Goal: Task Accomplishment & Management: Manage account settings

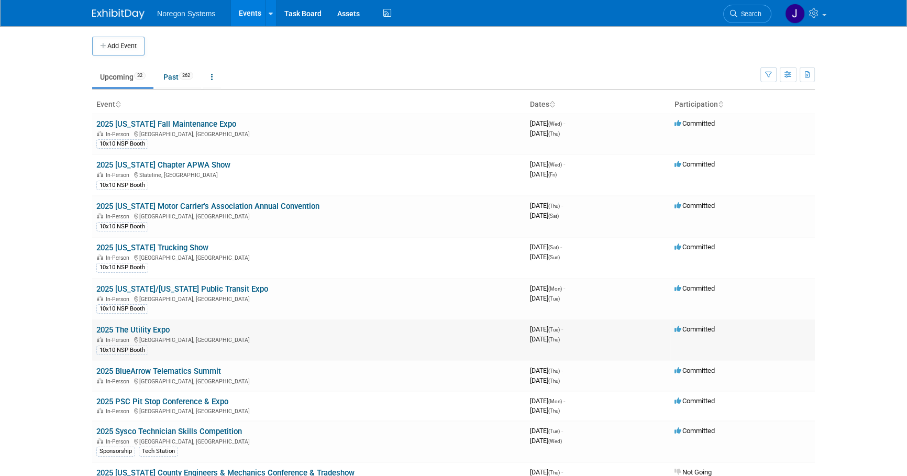
click at [736, 345] on td "Committed" at bounding box center [742, 340] width 145 height 41
click at [210, 163] on link "2025 [US_STATE] Chapter APWA Show" at bounding box center [163, 164] width 134 height 9
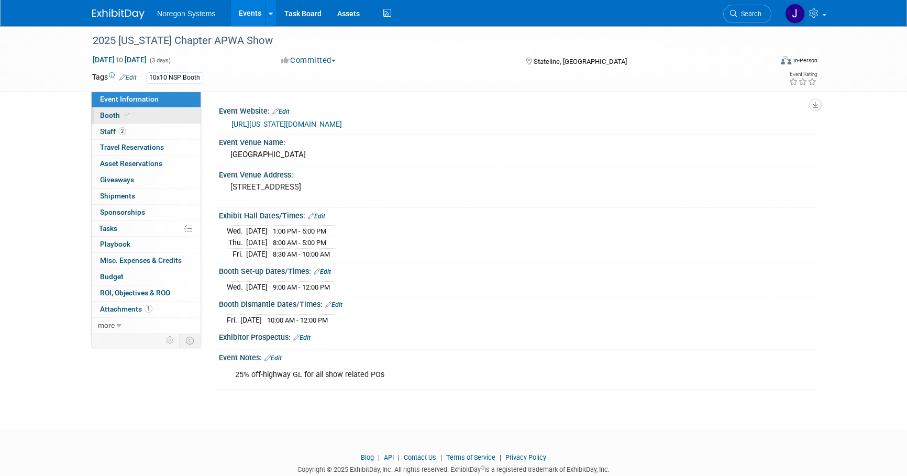
click at [123, 116] on span at bounding box center [127, 115] width 9 height 8
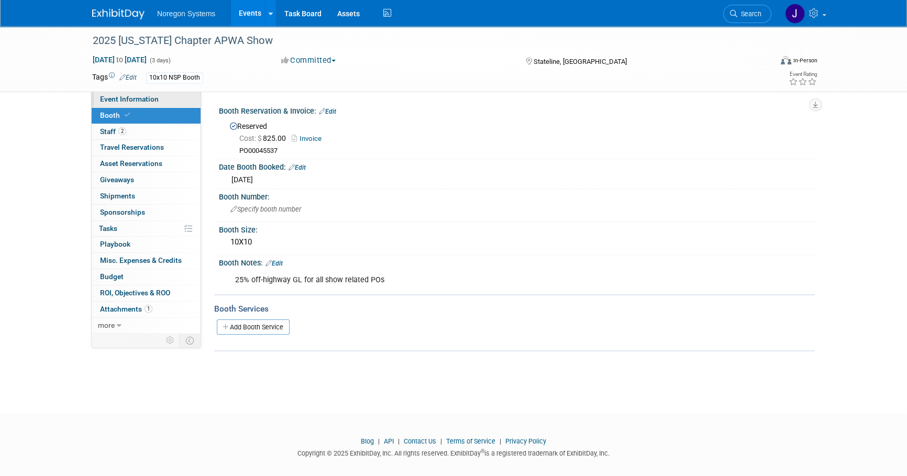
click at [125, 102] on span "Event Information" at bounding box center [129, 99] width 59 height 8
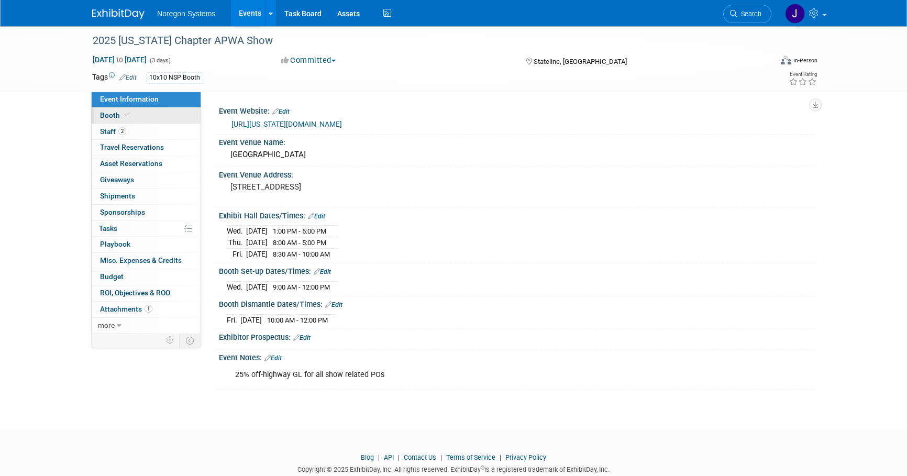
click at [133, 115] on link "Booth" at bounding box center [146, 116] width 109 height 16
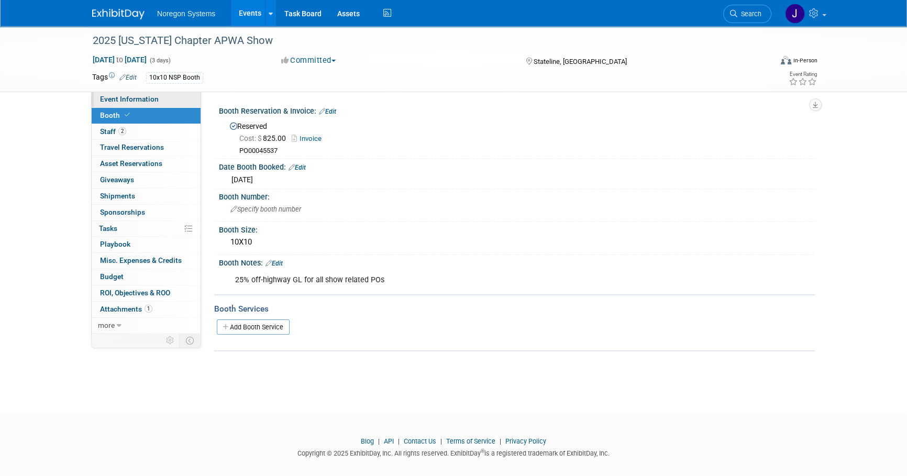
click at [150, 101] on span "Event Information" at bounding box center [129, 99] width 59 height 8
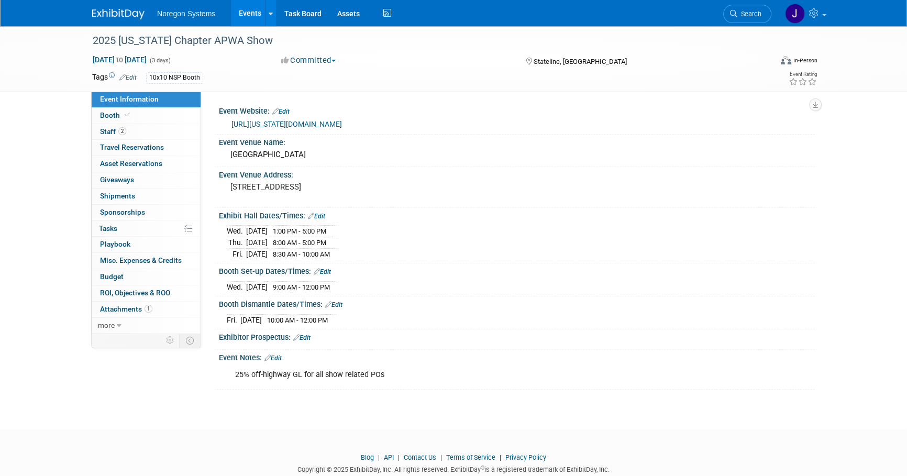
click at [115, 21] on div "Noregon Systems Events Add Event Bulk Upload Events Shareable Event Boards Rece…" at bounding box center [453, 13] width 723 height 26
click at [116, 15] on img at bounding box center [118, 14] width 52 height 10
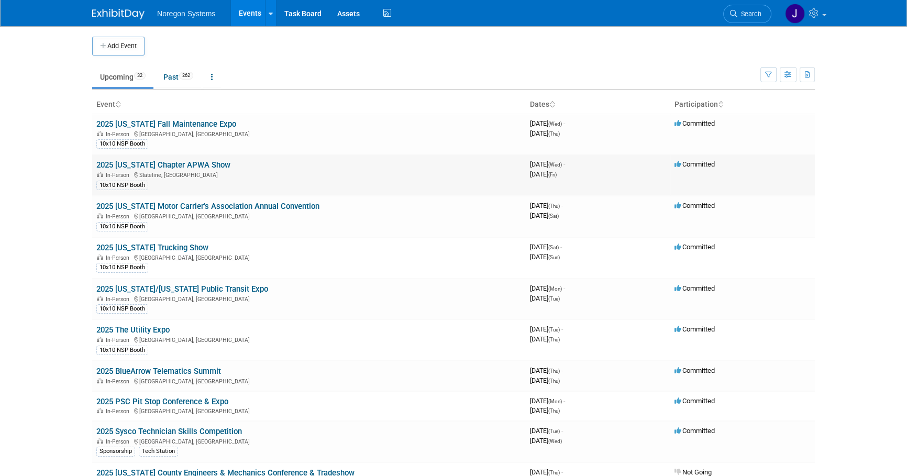
click at [197, 166] on link "2025 [US_STATE] Chapter APWA Show" at bounding box center [163, 164] width 134 height 9
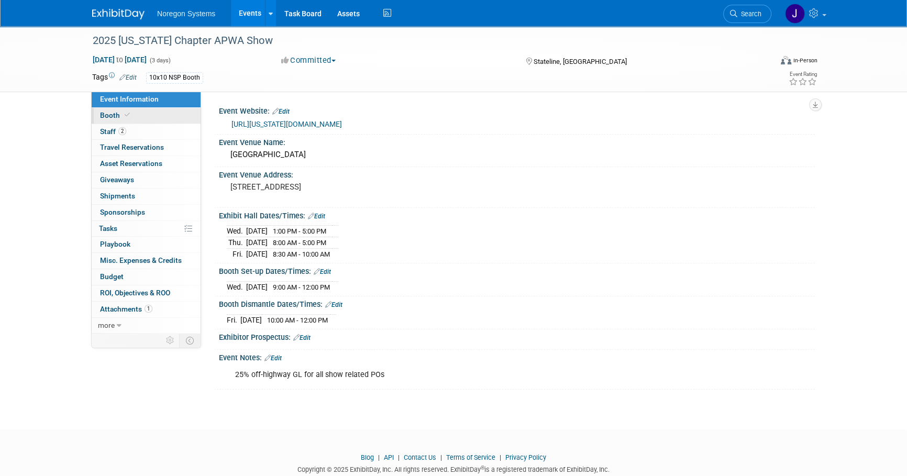
click at [155, 115] on link "Booth" at bounding box center [146, 116] width 109 height 16
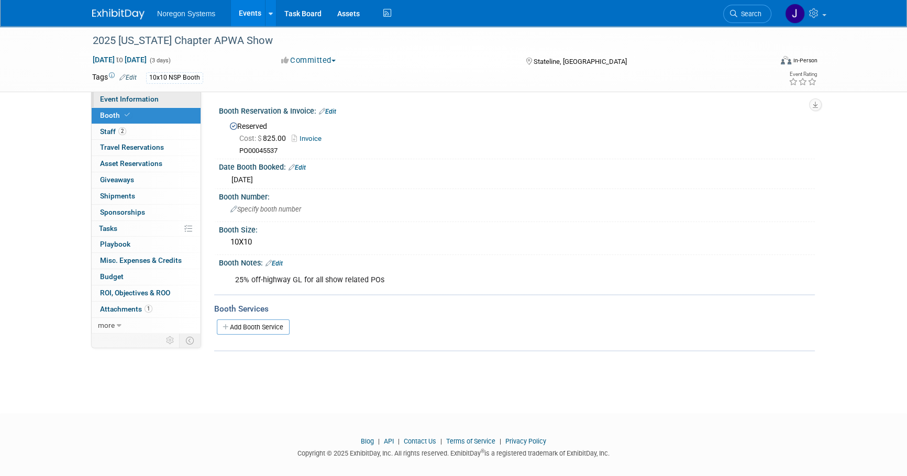
click at [159, 98] on link "Event Information" at bounding box center [146, 100] width 109 height 16
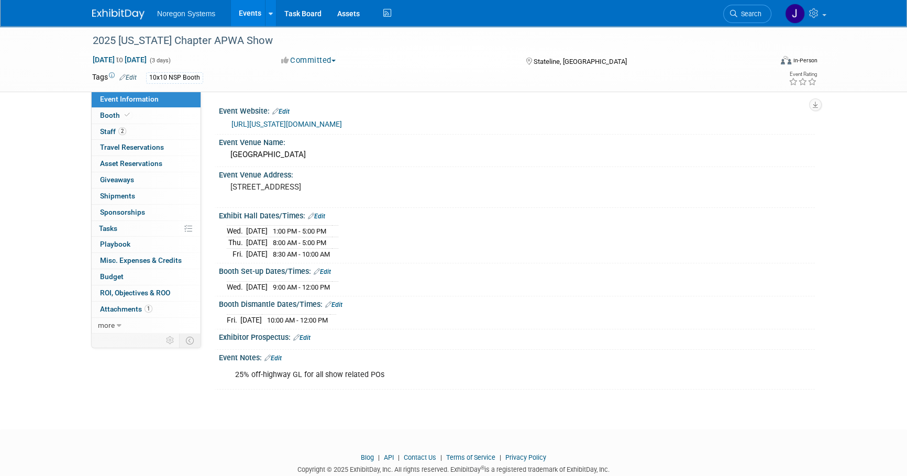
click at [119, 10] on img at bounding box center [118, 14] width 52 height 10
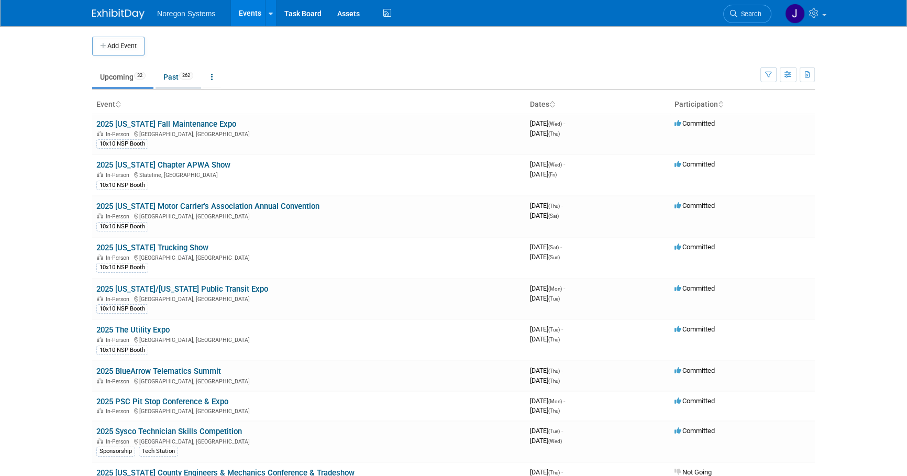
click at [169, 72] on link "Past 262" at bounding box center [179, 77] width 46 height 20
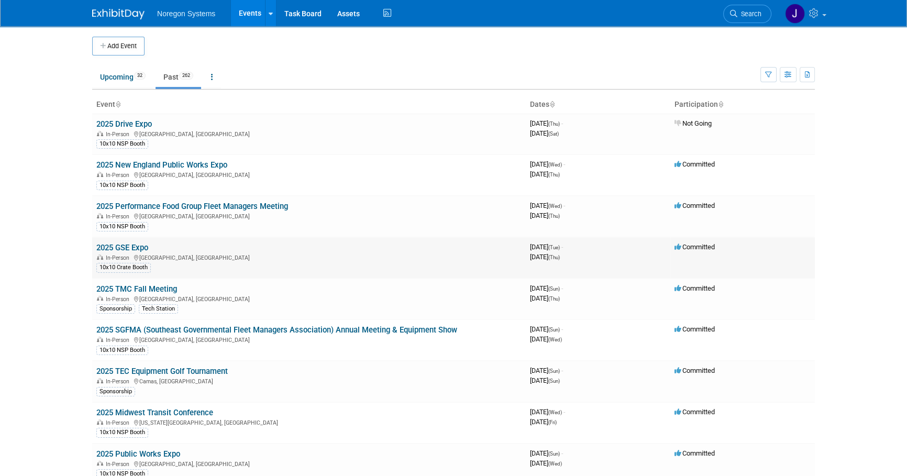
click at [144, 246] on link "2025 GSE Expo" at bounding box center [122, 247] width 52 height 9
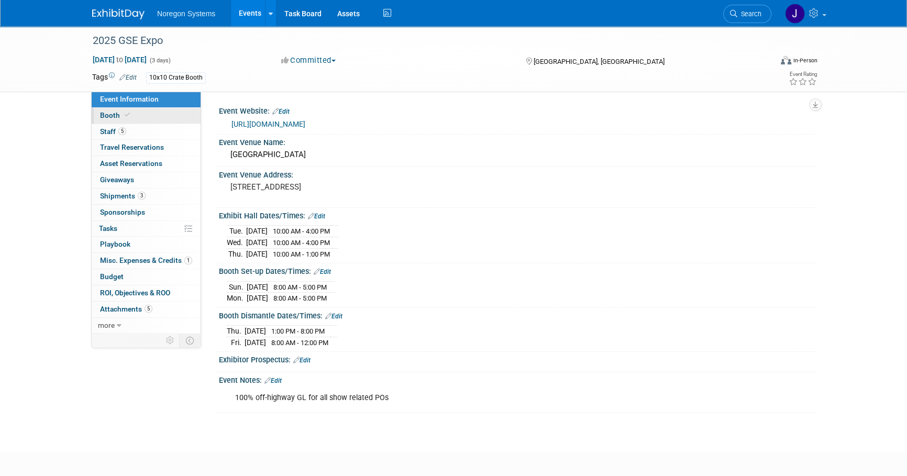
click at [152, 113] on link "Booth" at bounding box center [146, 116] width 109 height 16
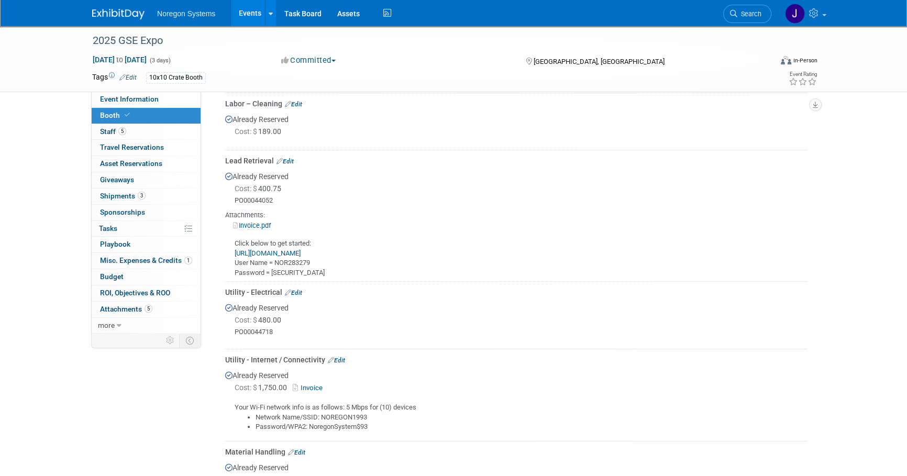
scroll to position [333, 0]
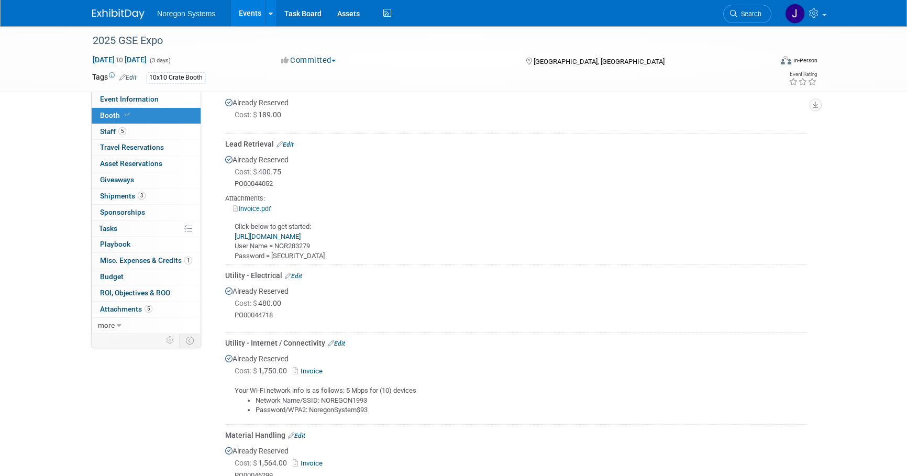
click at [304, 293] on div "Already Reserved Cost: $ 480.00 PO00044718" at bounding box center [516, 305] width 582 height 48
click at [498, 324] on div at bounding box center [516, 324] width 582 height 8
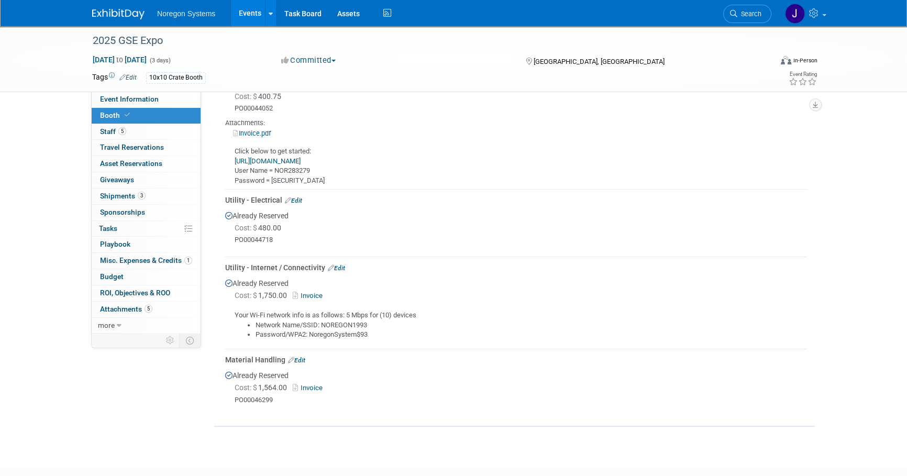
scroll to position [428, 0]
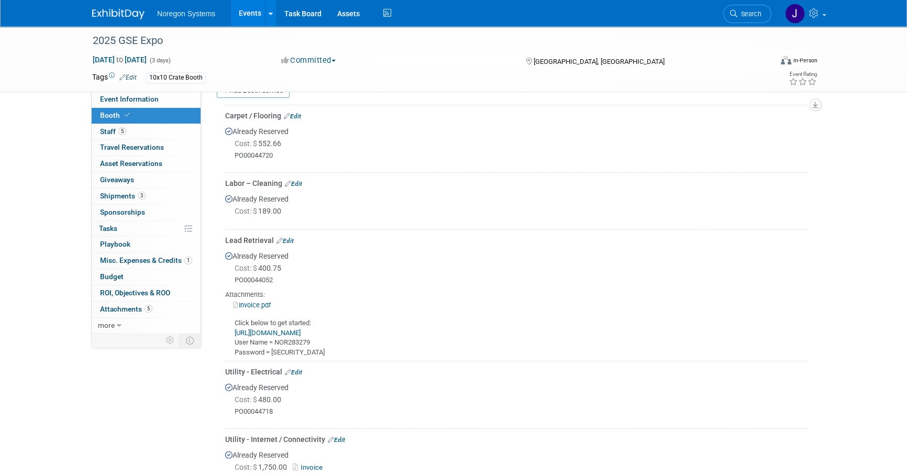
scroll to position [238, 0]
click at [299, 368] on link "Edit" at bounding box center [293, 371] width 17 height 7
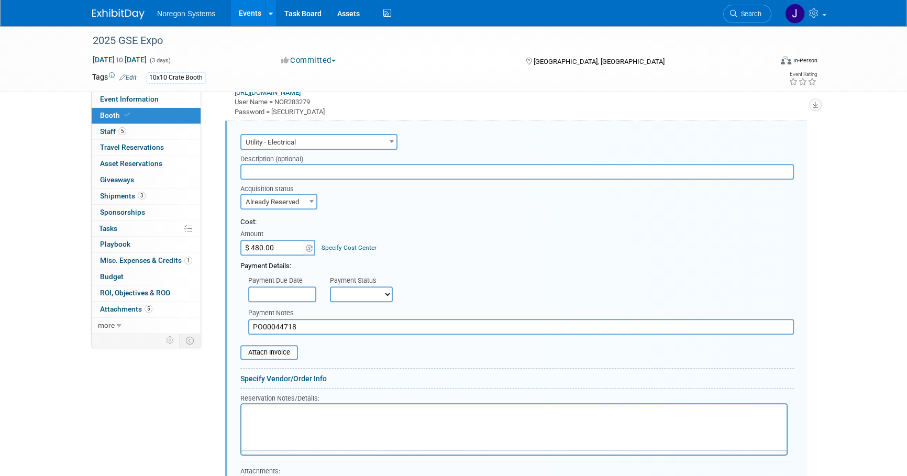
scroll to position [0, 0]
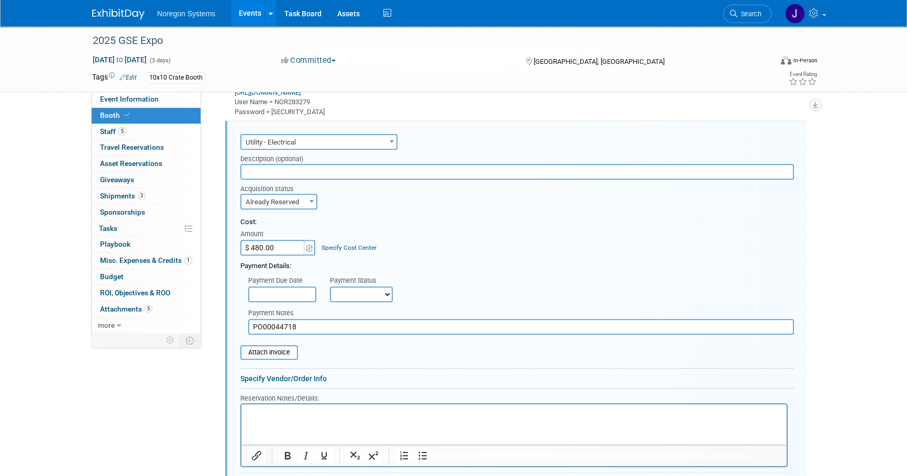
click at [122, 17] on img at bounding box center [118, 14] width 52 height 10
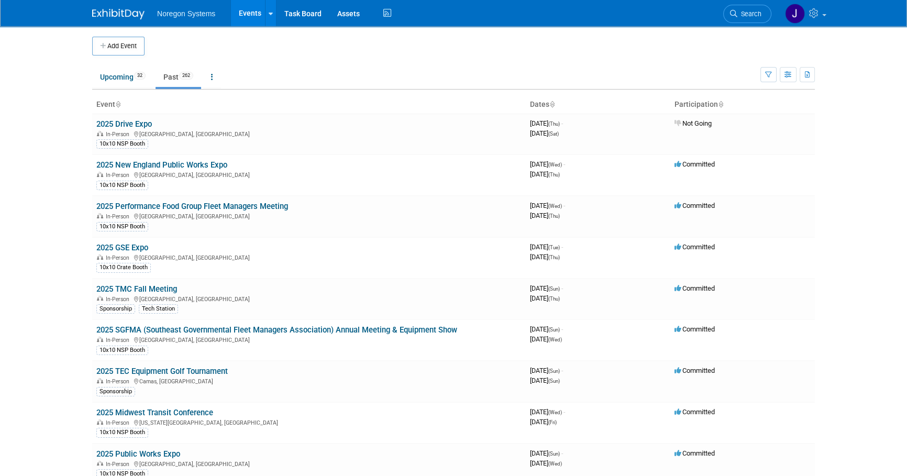
click at [134, 248] on link "2025 GSE Expo" at bounding box center [122, 247] width 52 height 9
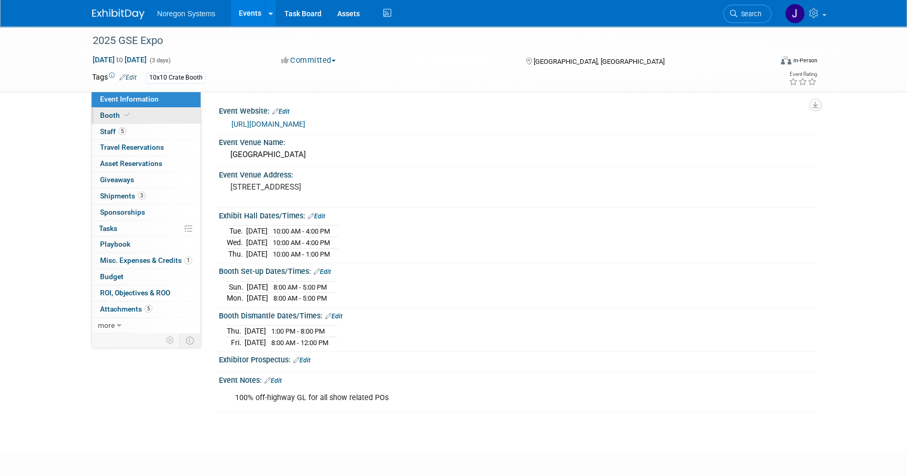
click at [150, 110] on link "Booth" at bounding box center [146, 116] width 109 height 16
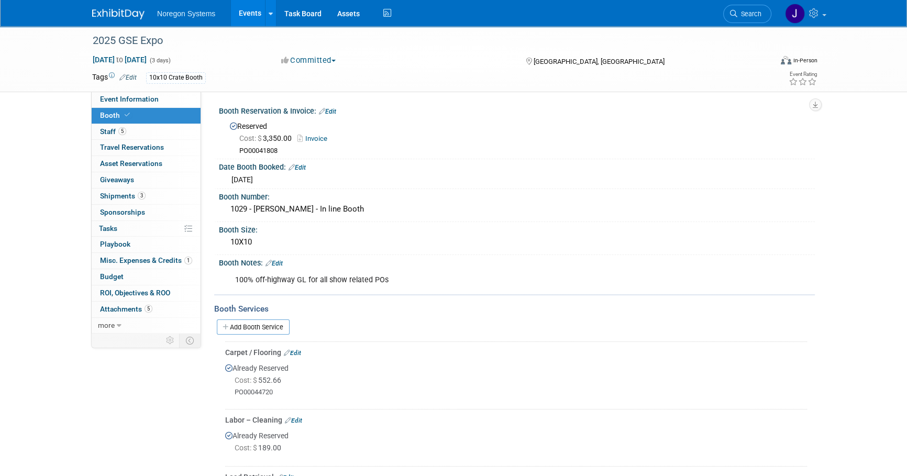
click at [259, 321] on link "Add Booth Service" at bounding box center [253, 327] width 73 height 15
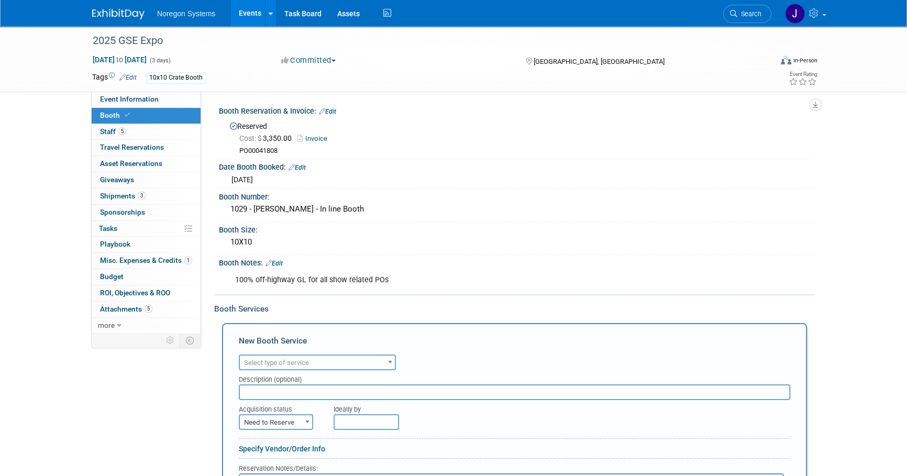
click at [351, 359] on span "Select type of service" at bounding box center [317, 363] width 155 height 15
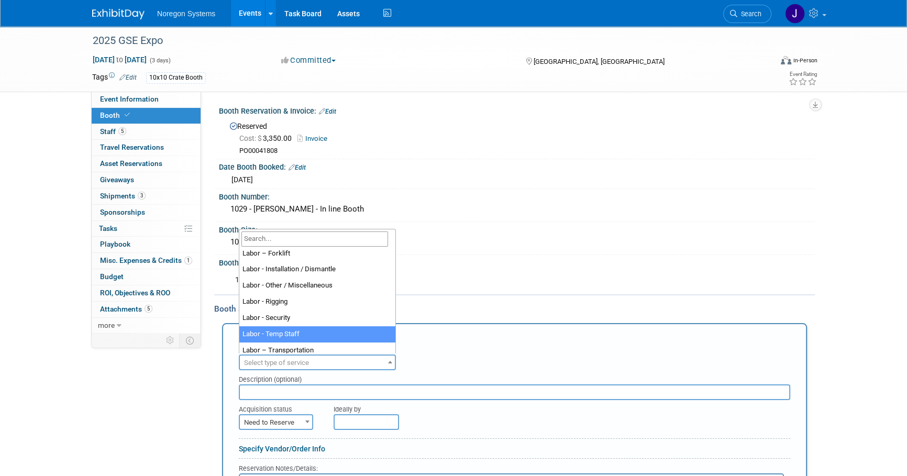
scroll to position [95, 0]
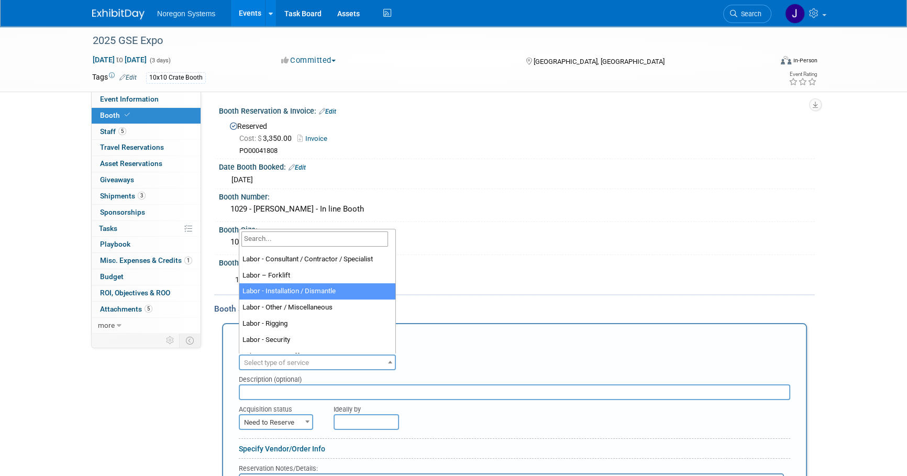
select select "11"
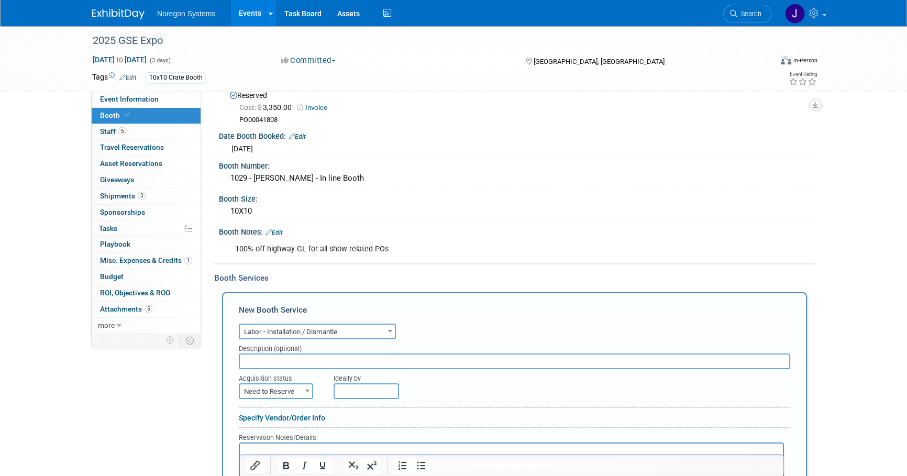
scroll to position [47, 0]
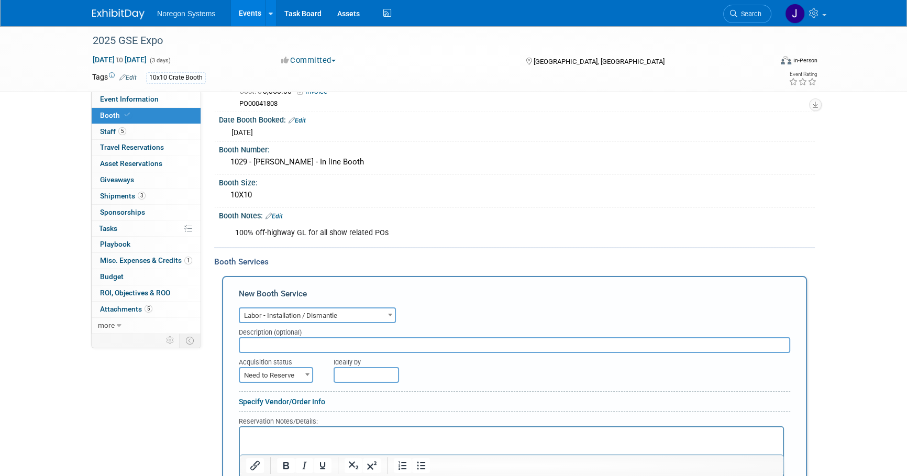
click at [375, 347] on input "text" at bounding box center [515, 345] width 552 height 16
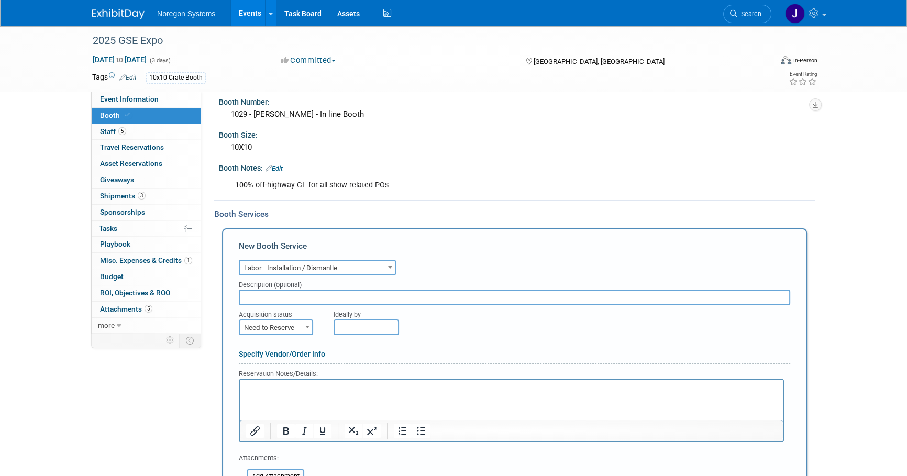
scroll to position [142, 0]
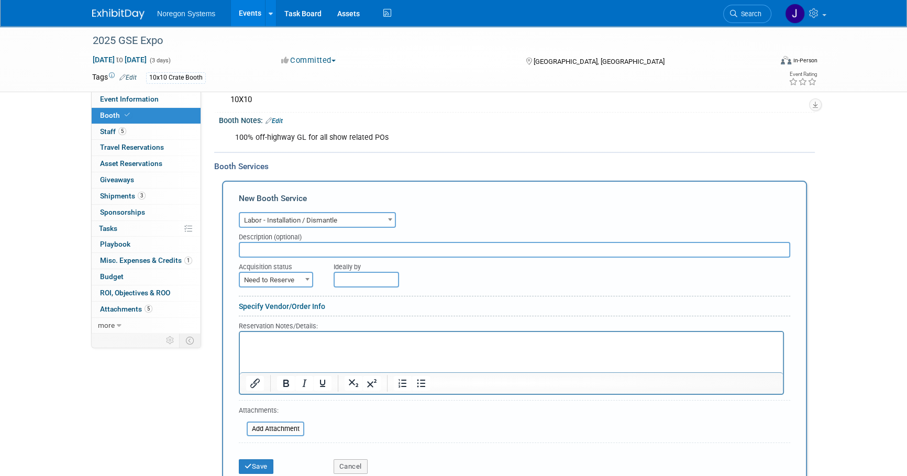
click at [280, 338] on p "Rich Text Area. Press ALT-0 for help." at bounding box center [511, 341] width 531 height 10
paste body "Rich Text Area. Press ALT-0 for help."
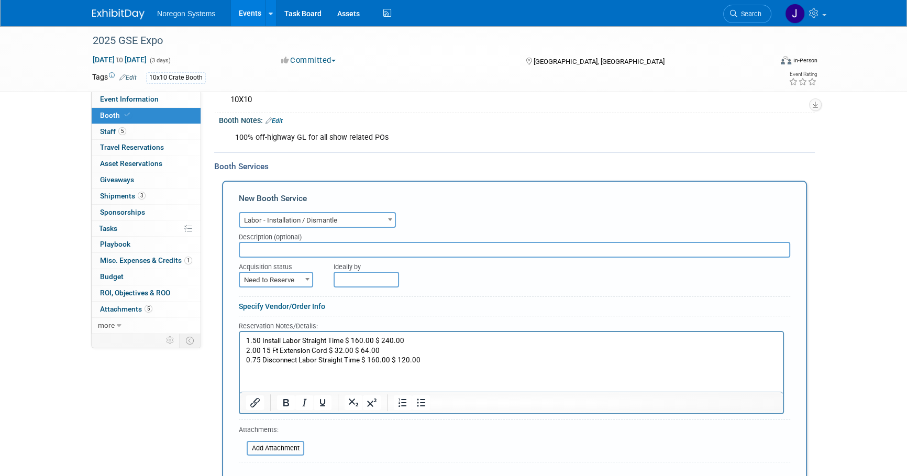
click at [497, 366] on html "1.50 Install Labor Straight Time $ 160.00 $ 240.00 2.00 15 Ft Extension Cord $ …" at bounding box center [511, 349] width 543 height 34
click at [356, 248] on input "text" at bounding box center [515, 250] width 552 height 16
click at [289, 276] on span "Need to Reserve" at bounding box center [276, 280] width 72 height 15
click at [311, 246] on input "text" at bounding box center [515, 250] width 552 height 16
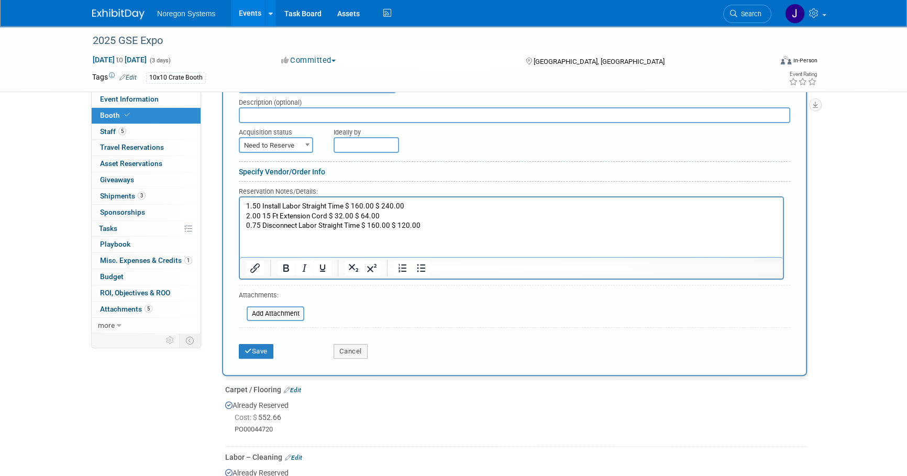
scroll to position [190, 0]
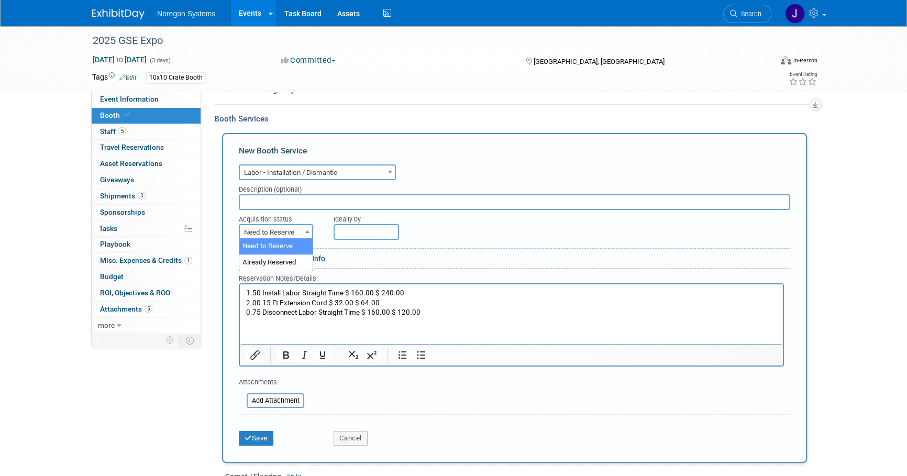
click at [296, 229] on span "Need to Reserve" at bounding box center [276, 232] width 72 height 15
select select "2"
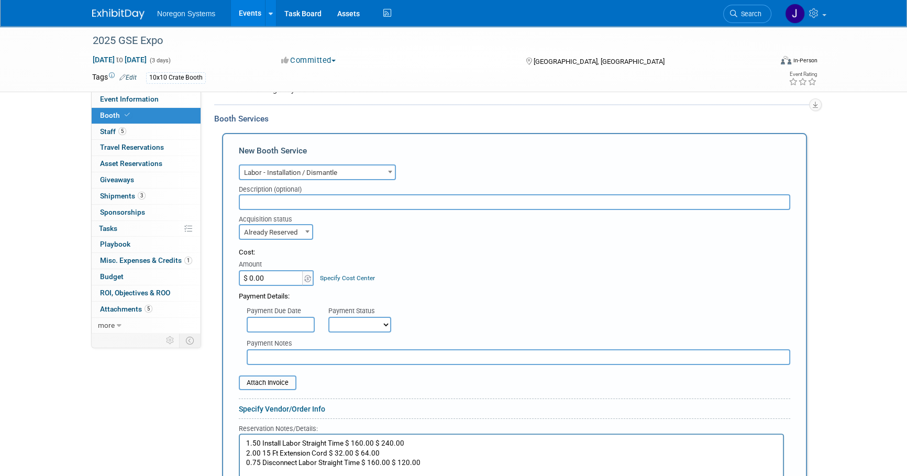
click at [272, 278] on input "$ 0.00" at bounding box center [271, 278] width 65 height 16
type input "$ 424.00"
drag, startPoint x: 445, startPoint y: 393, endPoint x: 435, endPoint y: 379, distance: 17.3
click at [445, 393] on form "Audio / Video Carpet / Flooring Catering / Food / Beverage Floral / Decorative …" at bounding box center [515, 381] width 552 height 439
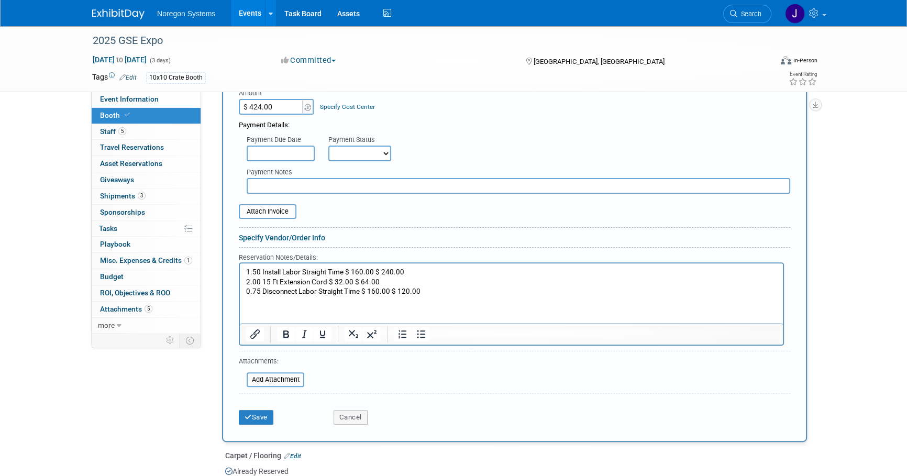
scroll to position [381, 0]
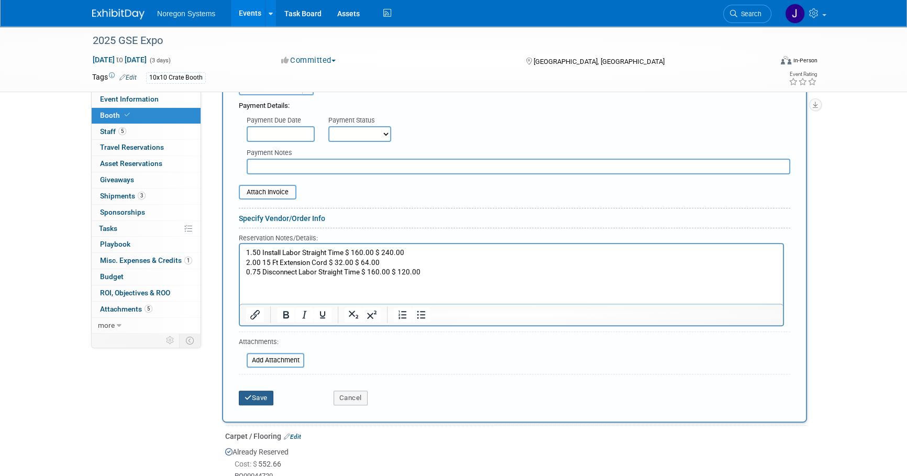
click at [260, 394] on button "Save" at bounding box center [256, 398] width 35 height 15
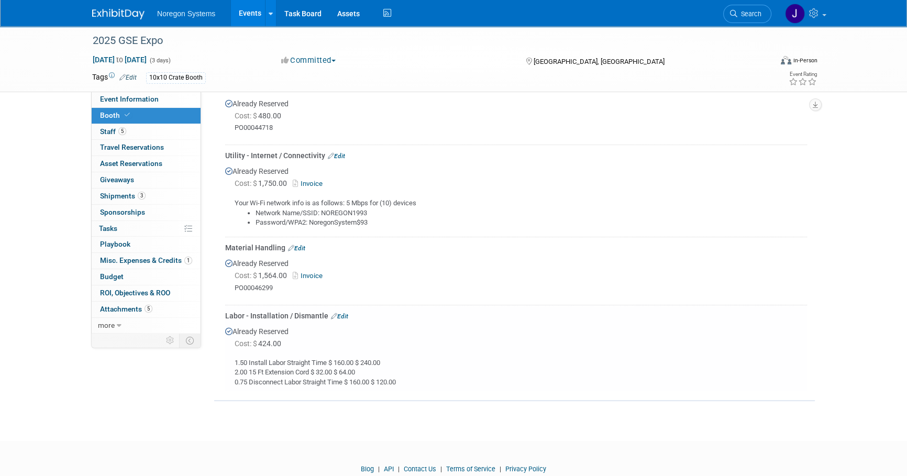
scroll to position [460, 0]
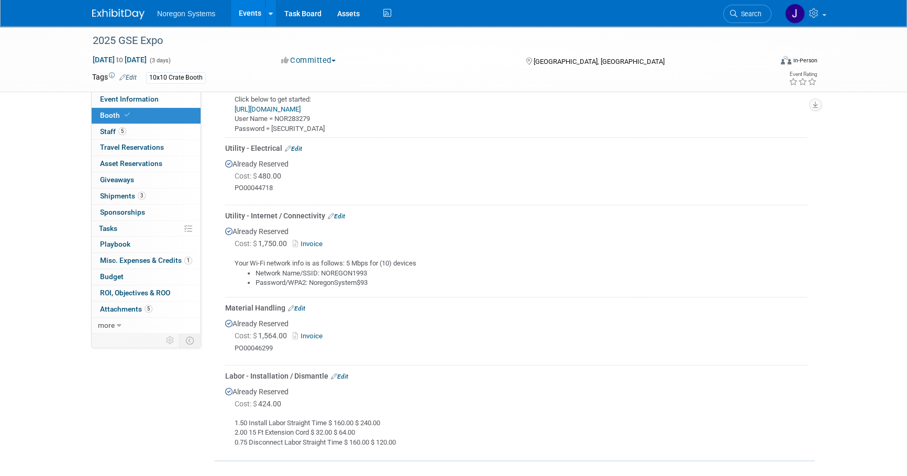
click at [299, 146] on link "Edit" at bounding box center [293, 148] width 17 height 7
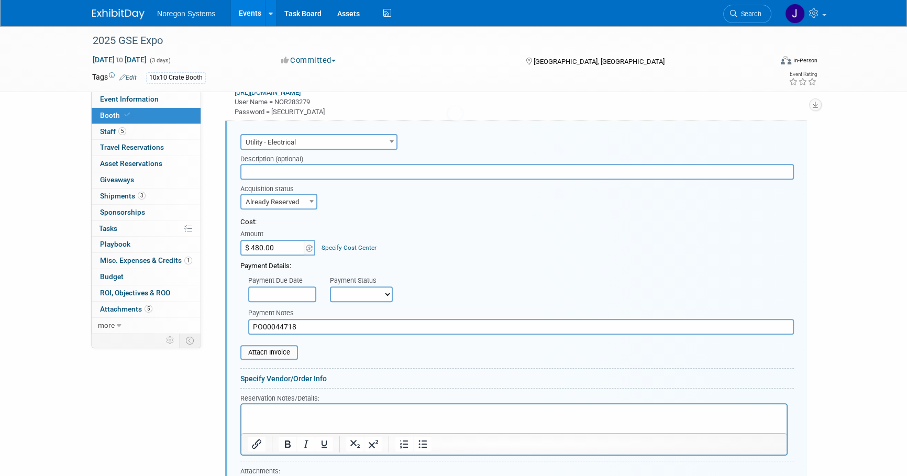
scroll to position [0, 0]
drag, startPoint x: 303, startPoint y: 325, endPoint x: 241, endPoint y: 322, distance: 61.4
click at [241, 322] on div "Payment Notes PO00044718" at bounding box center [521, 320] width 562 height 30
click at [281, 245] on input "$ 480.00" at bounding box center [272, 248] width 65 height 16
type input "$ 320.00"
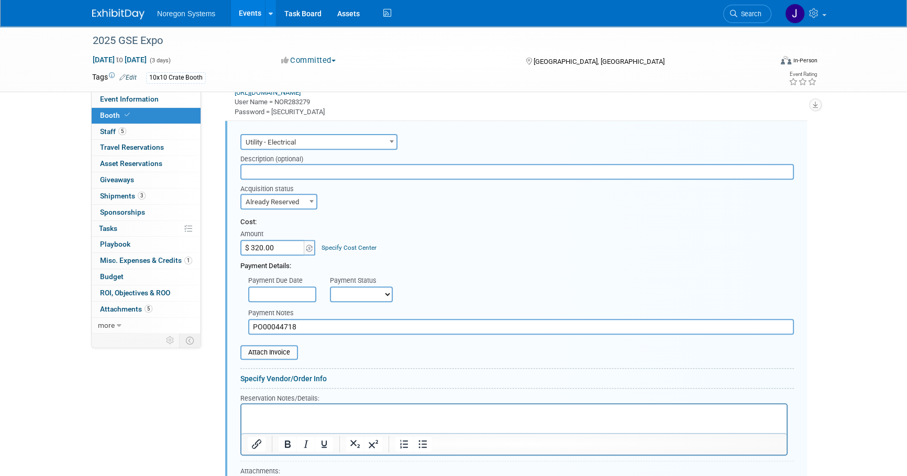
click at [448, 258] on div "Payment Details:" at bounding box center [517, 264] width 554 height 16
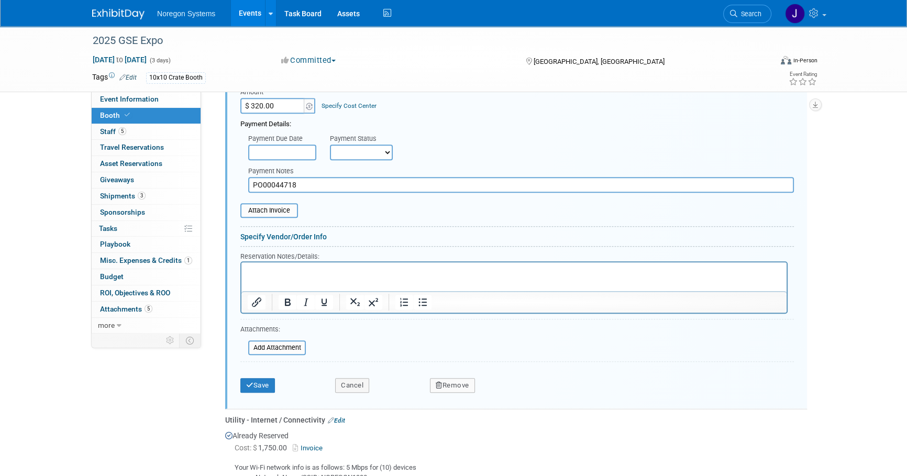
scroll to position [620, 0]
click at [264, 383] on button "Save" at bounding box center [257, 384] width 35 height 15
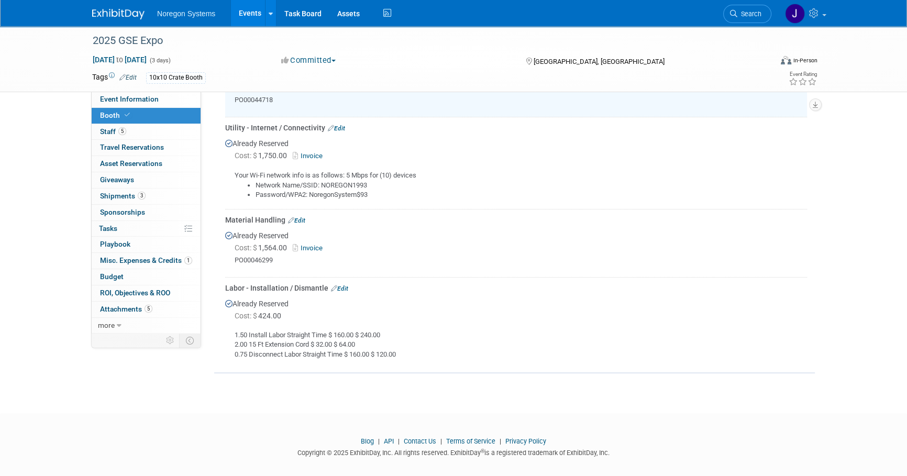
scroll to position [555, 0]
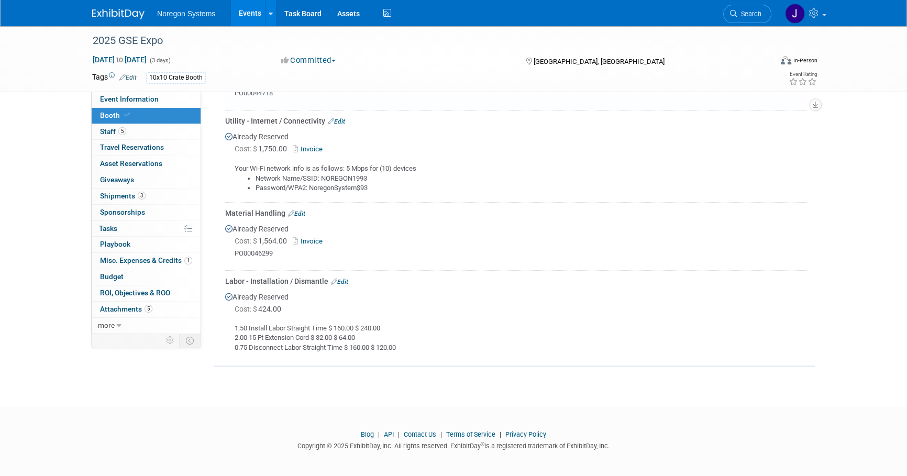
click at [344, 278] on link "Edit" at bounding box center [339, 281] width 17 height 7
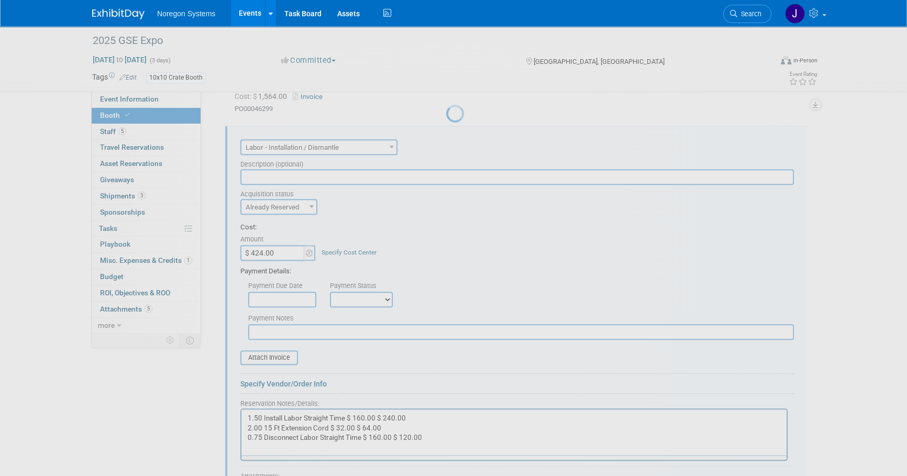
scroll to position [0, 0]
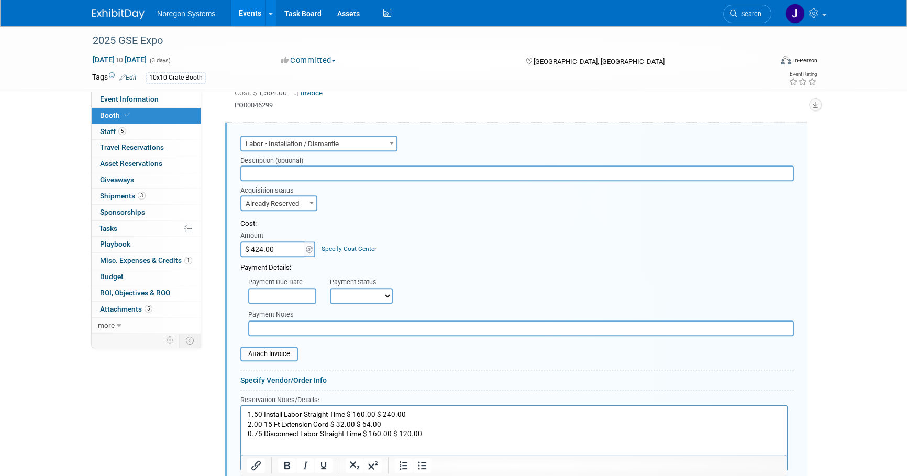
click at [299, 324] on input "text" at bounding box center [521, 329] width 546 height 16
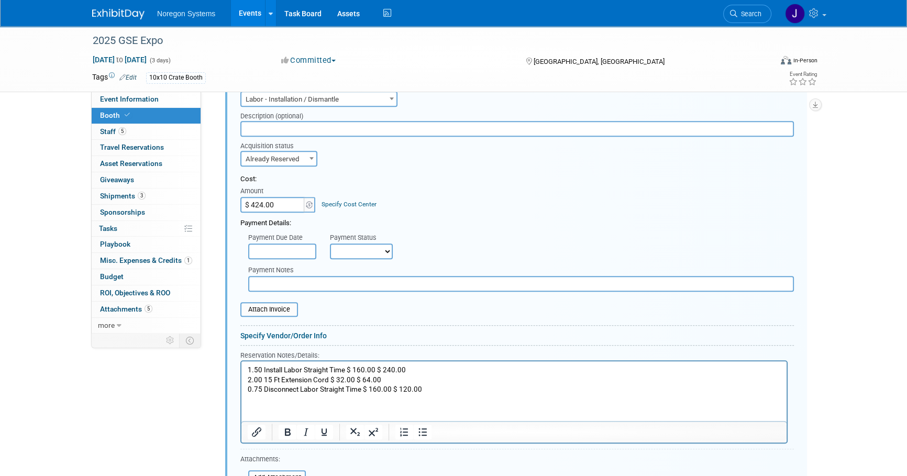
scroll to position [799, 0]
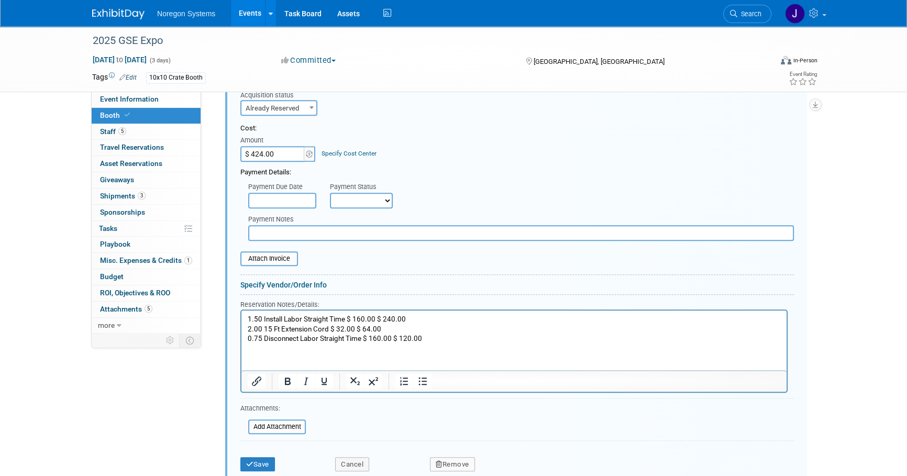
paste input "PO00044718"
type input "PO00044718"
click at [270, 457] on button "Save" at bounding box center [257, 464] width 35 height 15
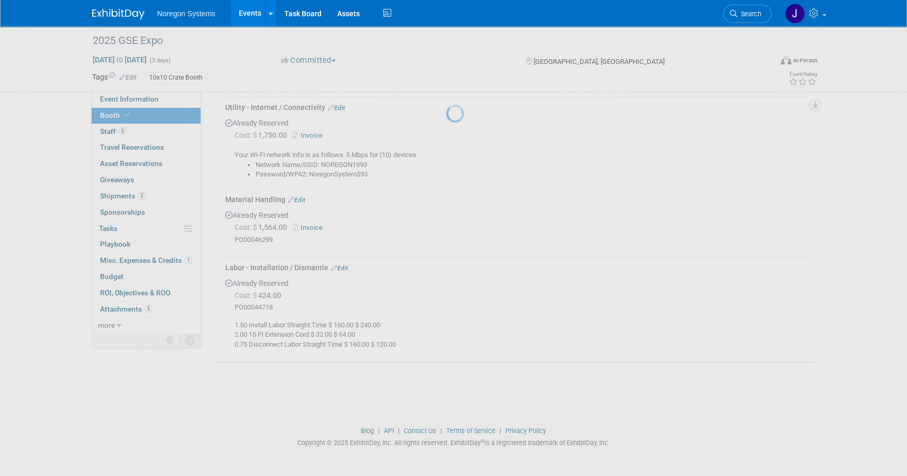
scroll to position [566, 0]
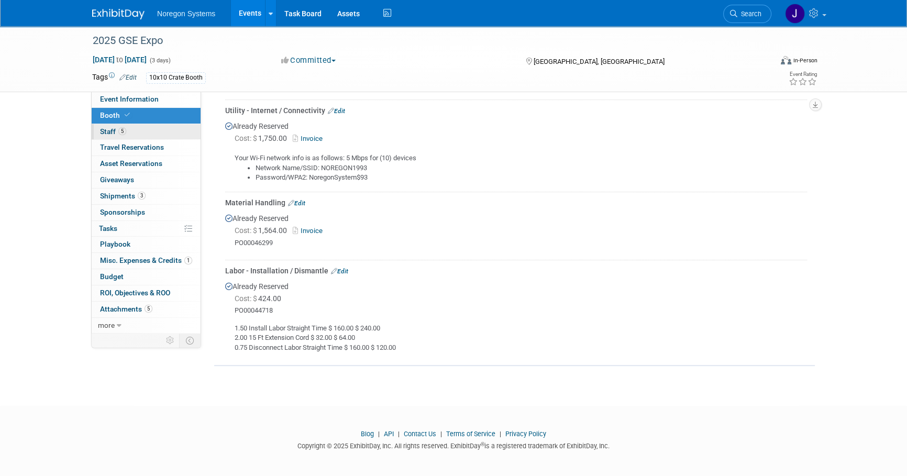
click at [178, 130] on link "5 Staff 5" at bounding box center [146, 132] width 109 height 16
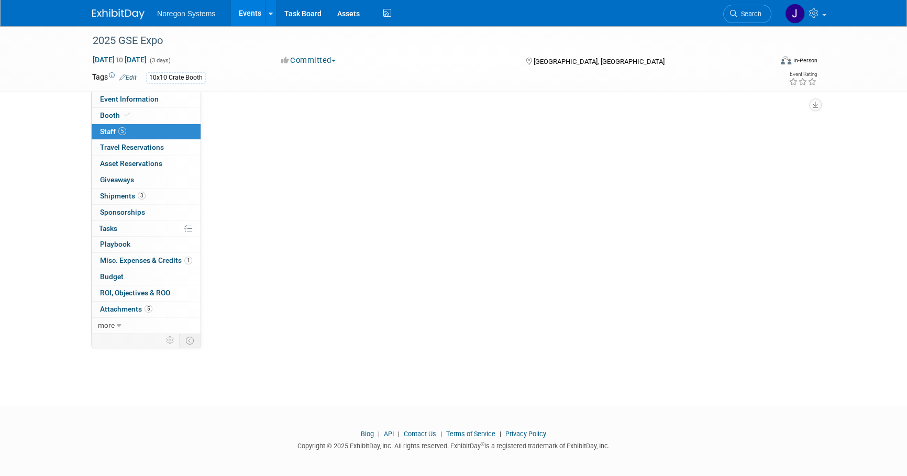
scroll to position [0, 0]
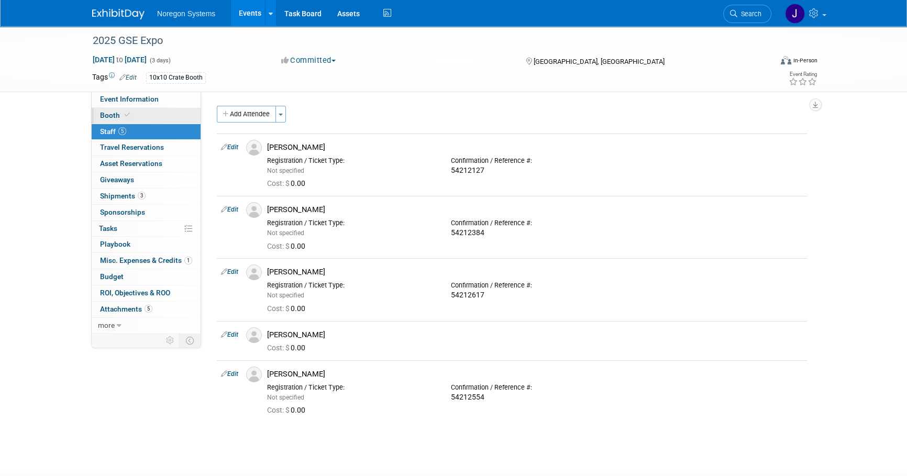
click at [174, 118] on link "Booth" at bounding box center [146, 116] width 109 height 16
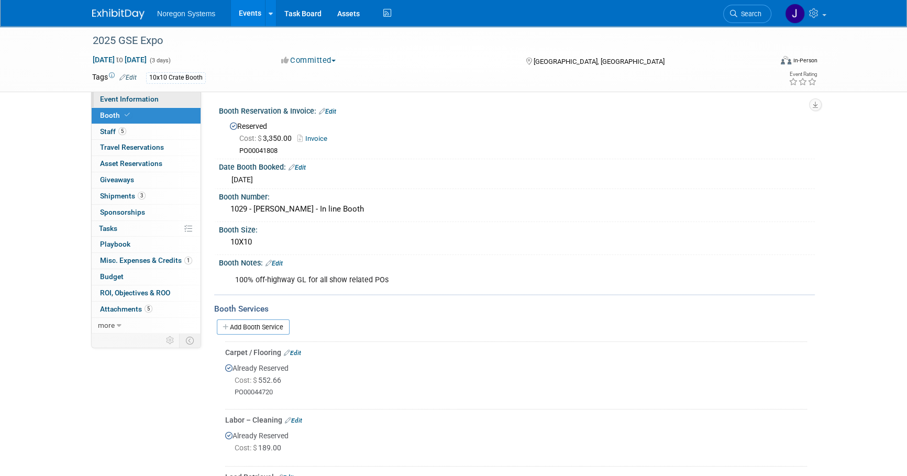
click at [170, 98] on link "Event Information" at bounding box center [146, 100] width 109 height 16
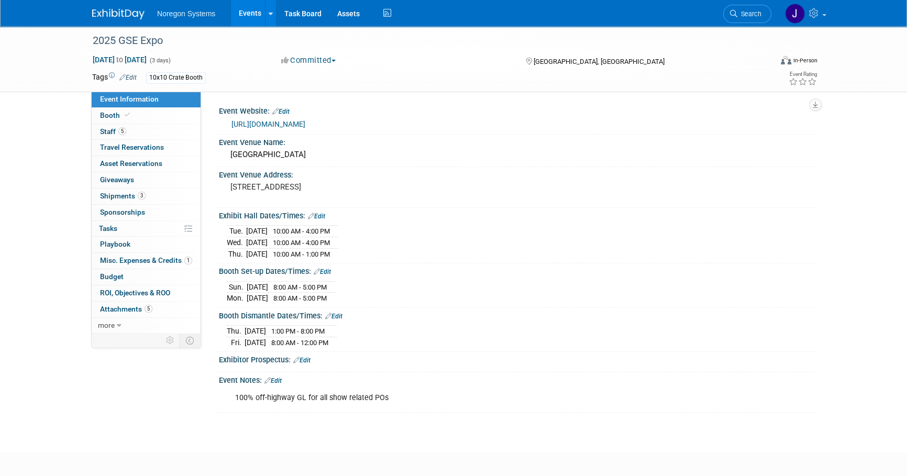
click at [130, 3] on div at bounding box center [124, 9] width 65 height 19
click at [126, 12] on img at bounding box center [118, 14] width 52 height 10
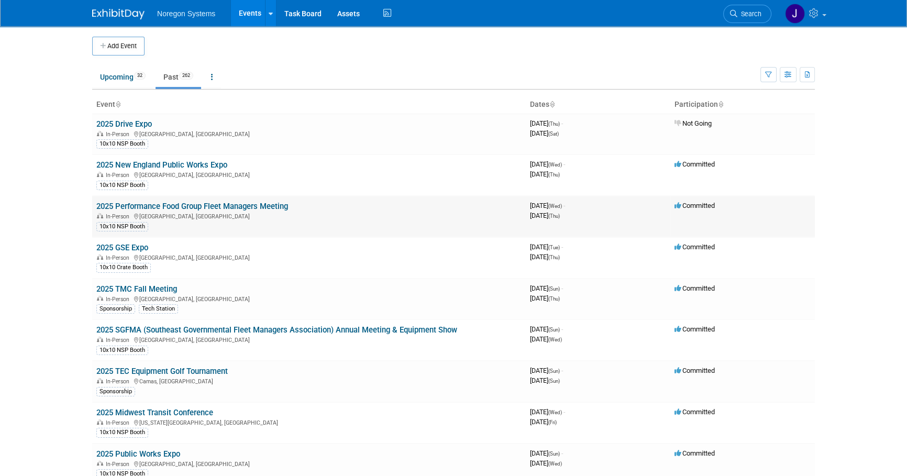
click at [204, 206] on link "2025 Performance Food Group Fleet Managers Meeting" at bounding box center [192, 206] width 192 height 9
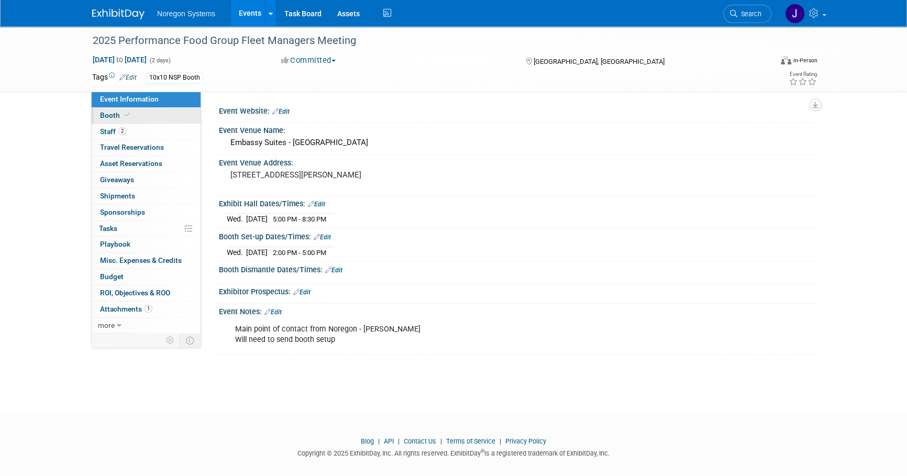
click at [185, 110] on link "Booth" at bounding box center [146, 116] width 109 height 16
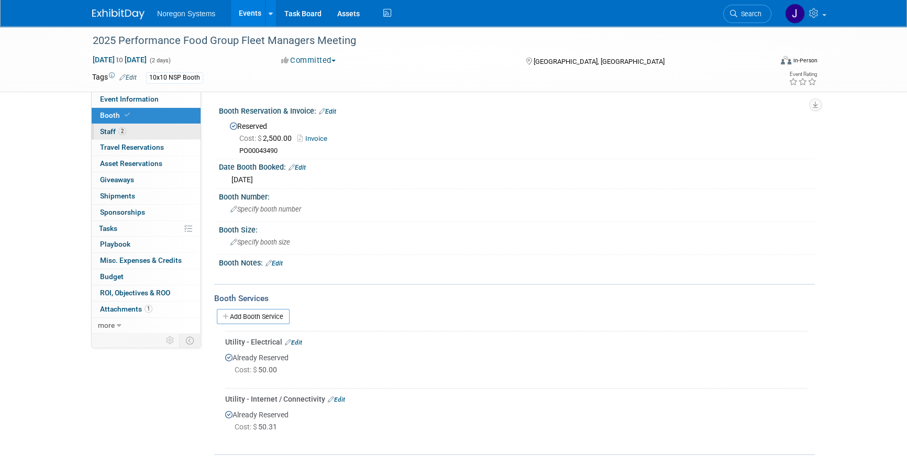
click at [151, 129] on link "2 Staff 2" at bounding box center [146, 132] width 109 height 16
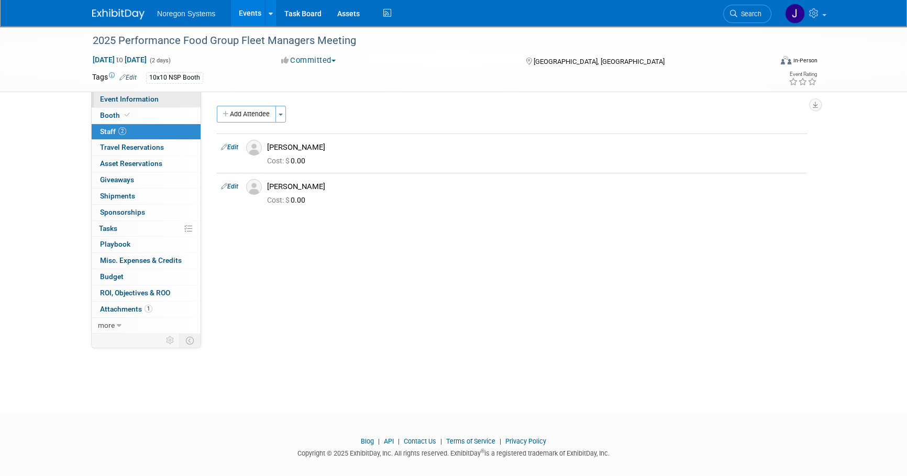
click at [158, 99] on link "Event Information" at bounding box center [146, 100] width 109 height 16
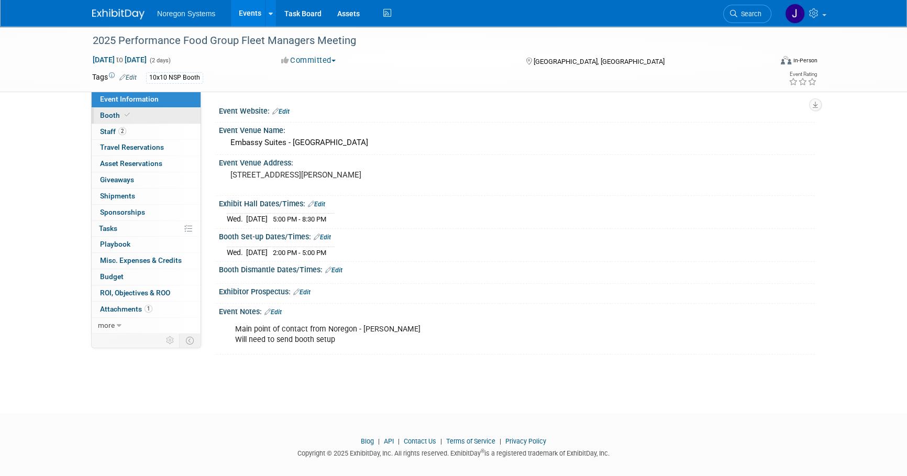
click at [156, 119] on link "Booth" at bounding box center [146, 116] width 109 height 16
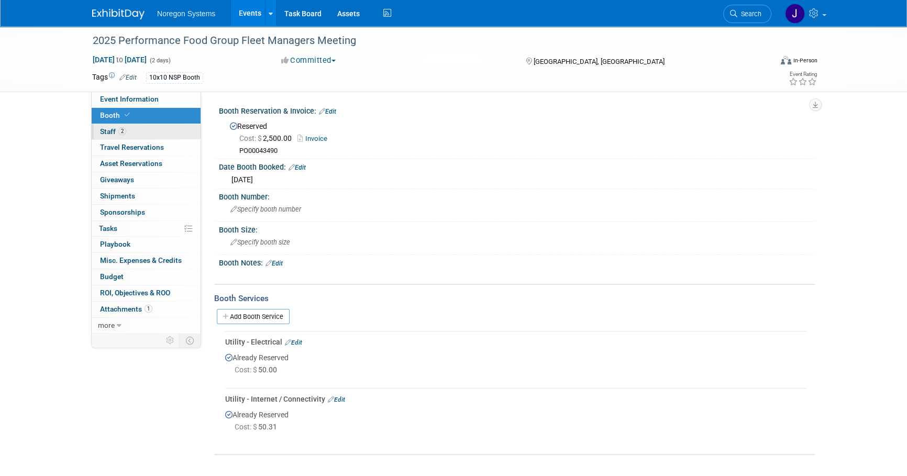
click at [152, 130] on link "2 Staff 2" at bounding box center [146, 132] width 109 height 16
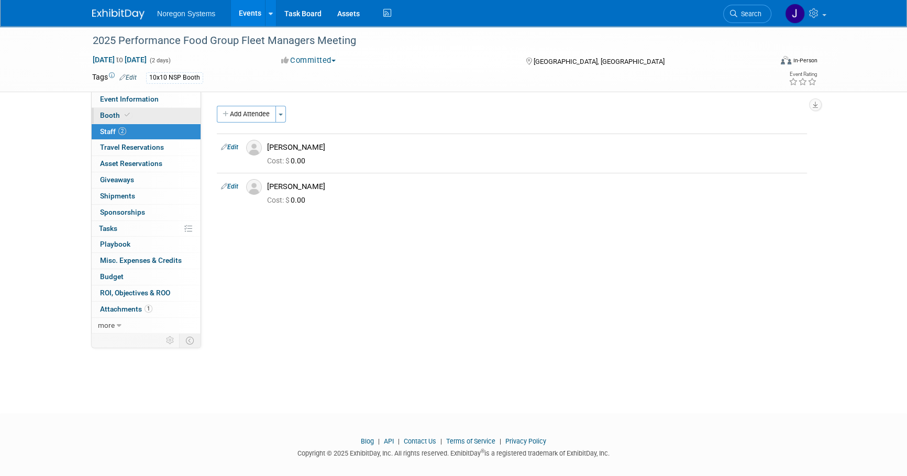
click at [155, 115] on link "Booth" at bounding box center [146, 116] width 109 height 16
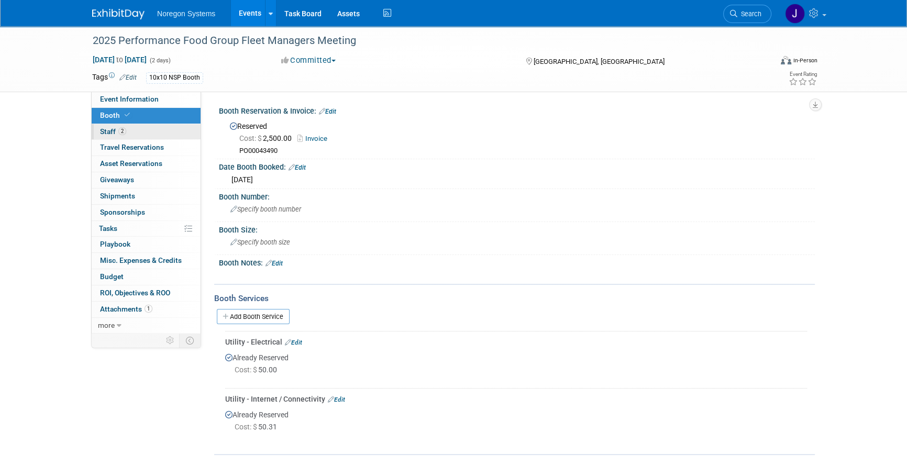
click at [146, 136] on link "2 Staff 2" at bounding box center [146, 132] width 109 height 16
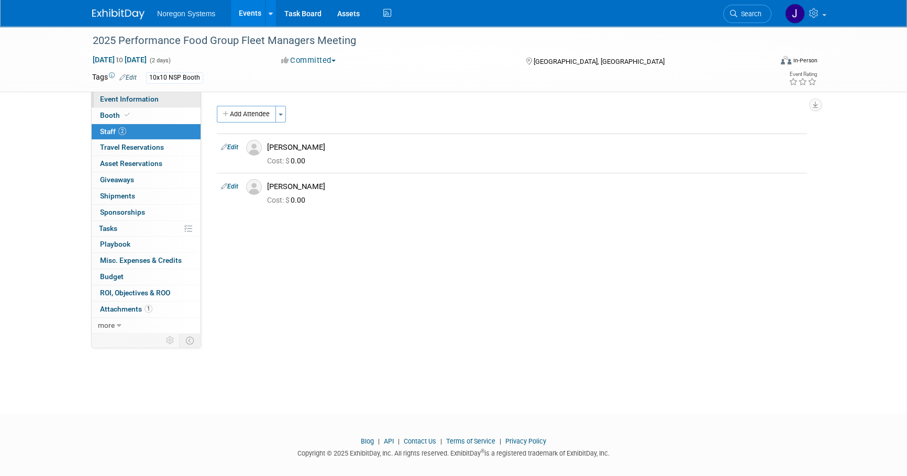
click at [160, 104] on link "Event Information" at bounding box center [146, 100] width 109 height 16
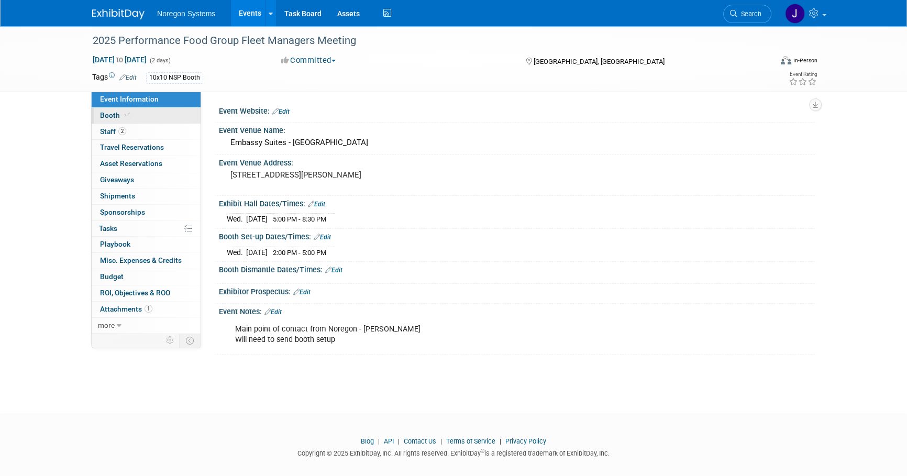
click at [199, 114] on link "Booth" at bounding box center [146, 116] width 109 height 16
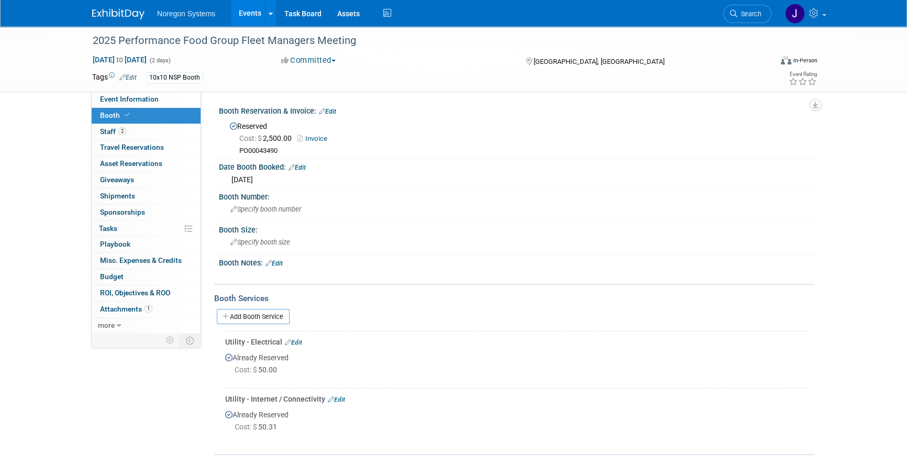
click at [120, 13] on img at bounding box center [118, 14] width 52 height 10
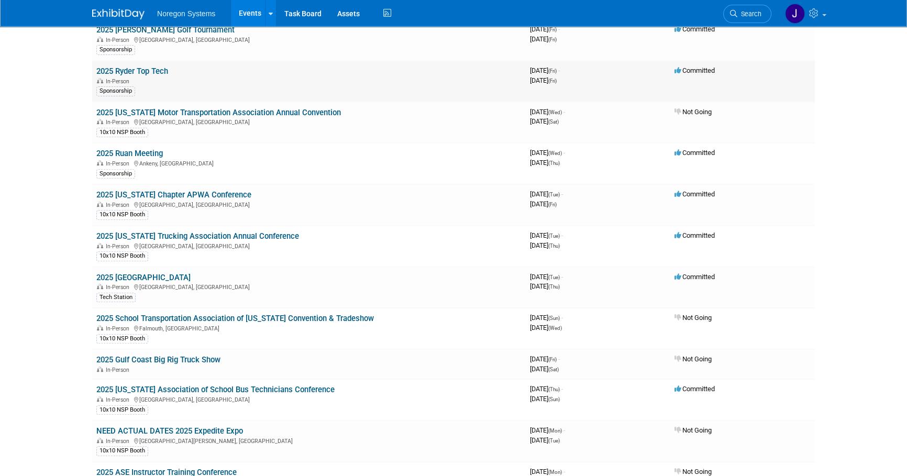
scroll to position [524, 0]
